Goal: Obtain resource: Obtain resource

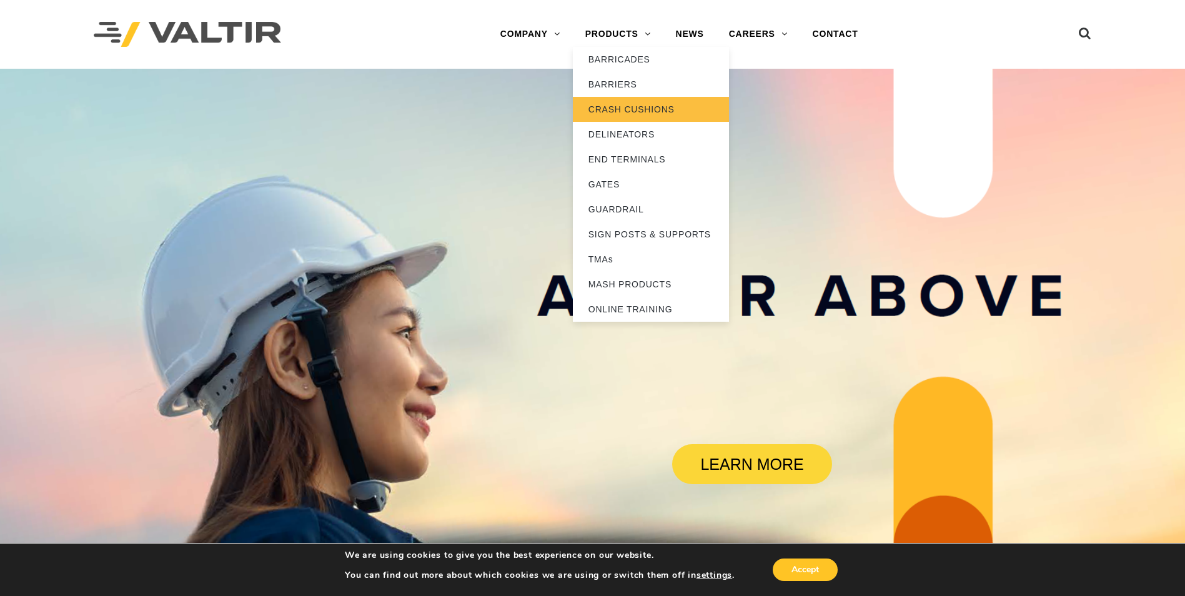
click at [632, 109] on link "CRASH CUSHIONS" at bounding box center [651, 109] width 156 height 25
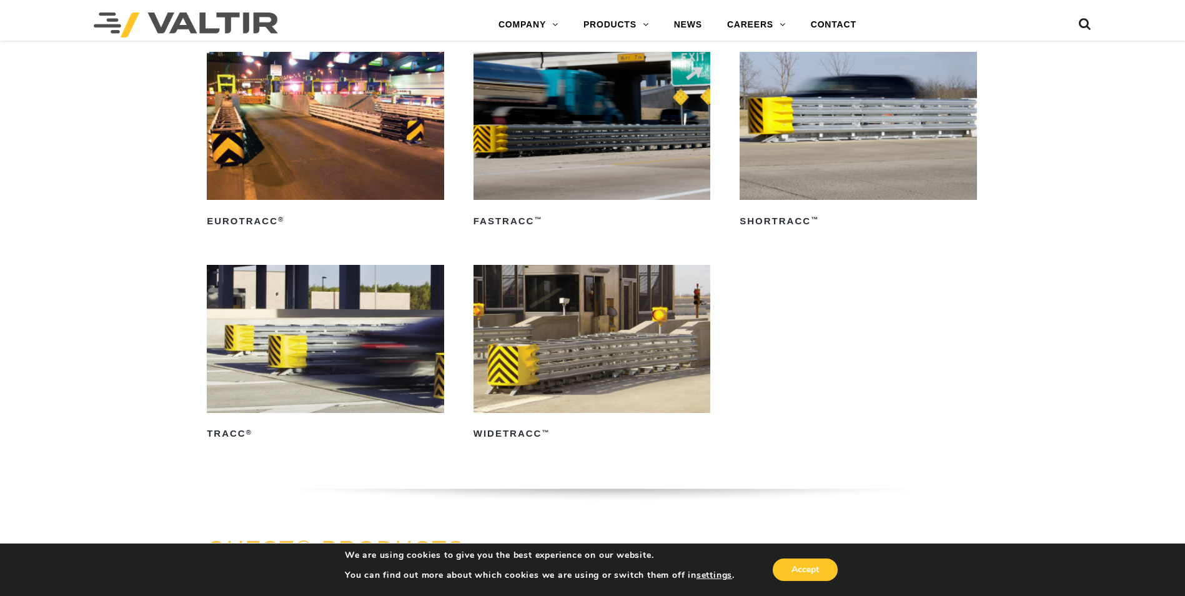
scroll to position [2186, 0]
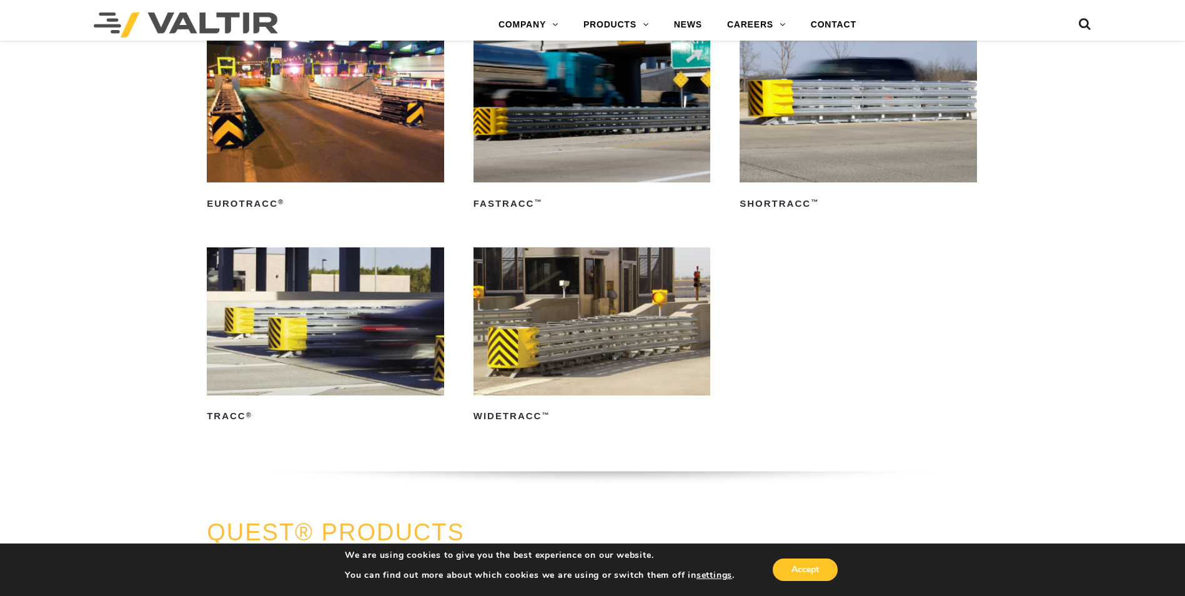
click at [327, 324] on img at bounding box center [325, 321] width 237 height 148
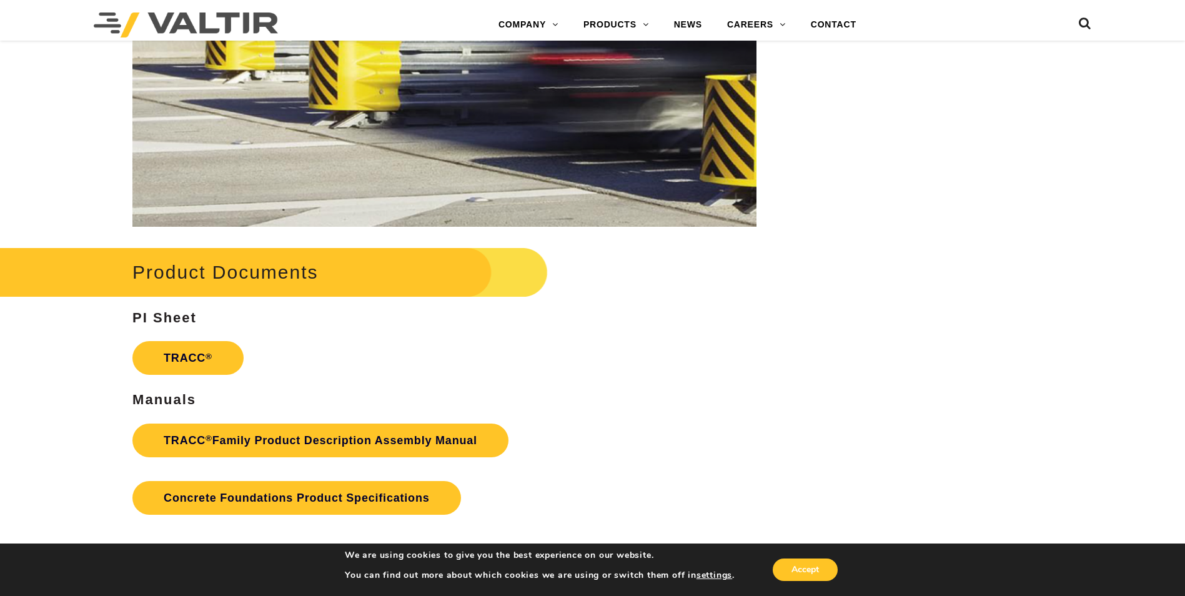
scroll to position [1999, 0]
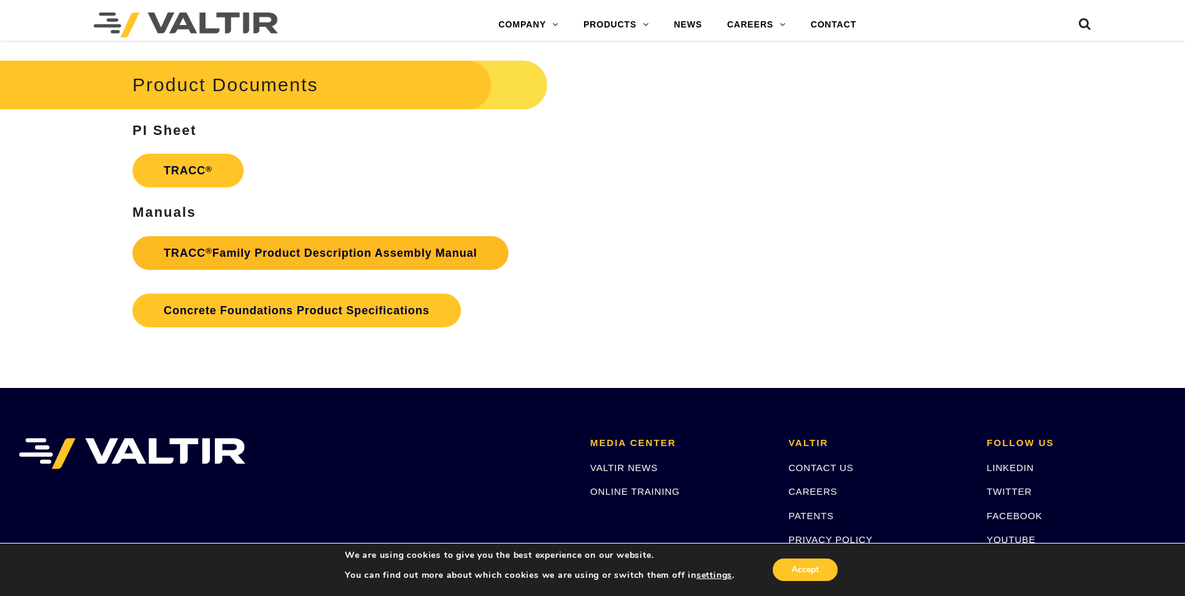
click at [412, 245] on link "TRACC ® Family Product Description Assembly Manual" at bounding box center [320, 253] width 376 height 34
